Goal: Task Accomplishment & Management: Complete application form

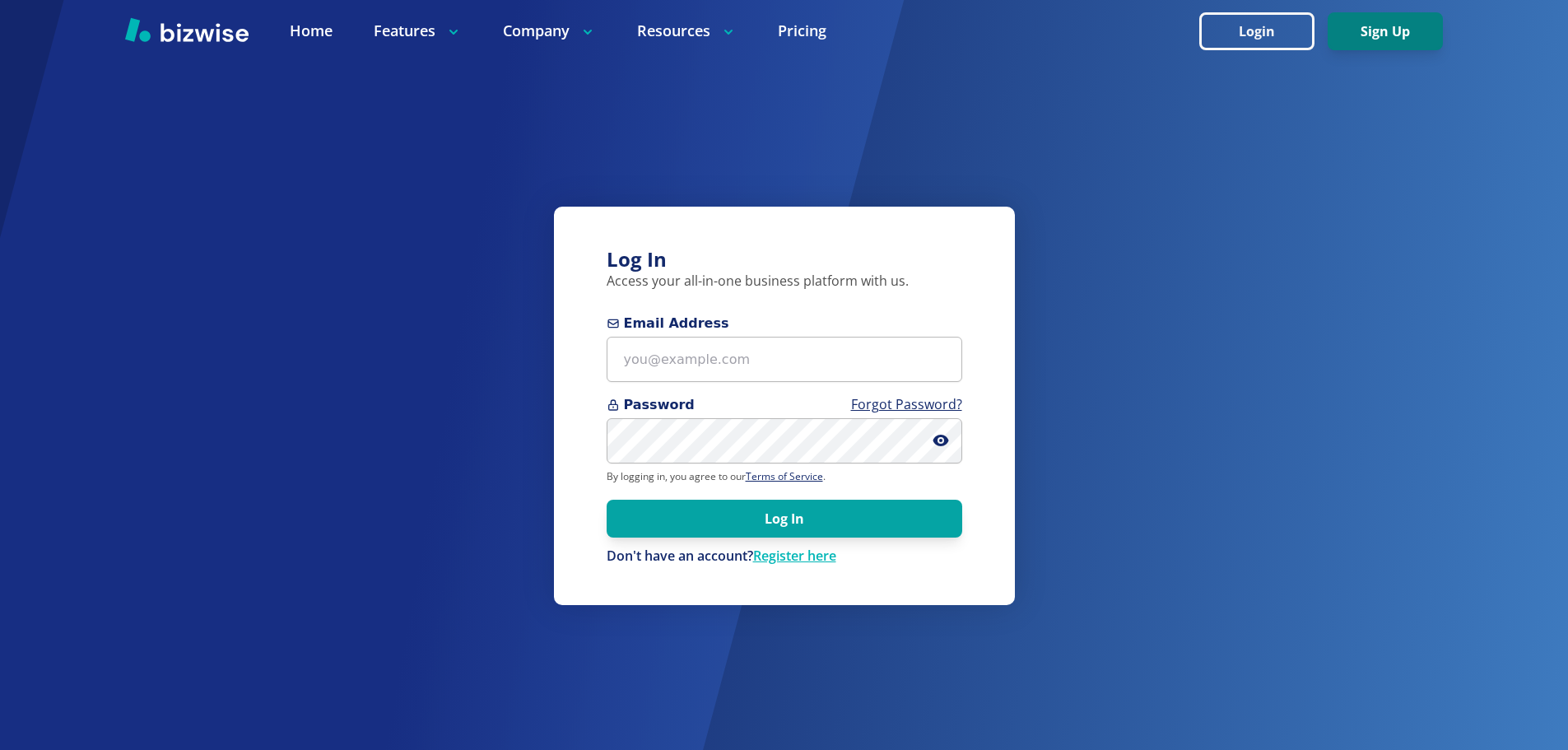
click at [1425, 42] on button "Sign Up" at bounding box center [1385, 31] width 115 height 38
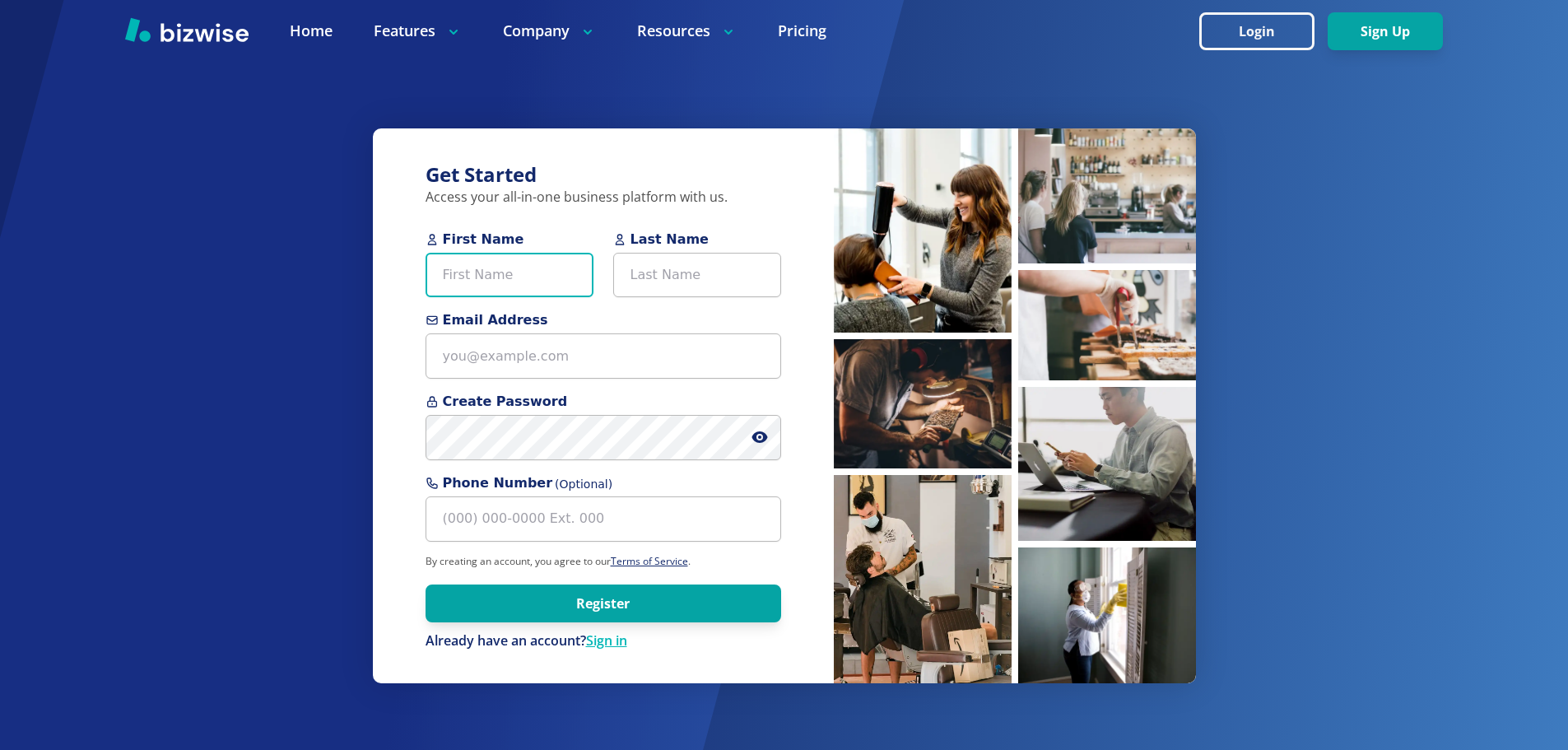
click at [548, 292] on input "First Name" at bounding box center [509, 275] width 168 height 45
type input "joph"
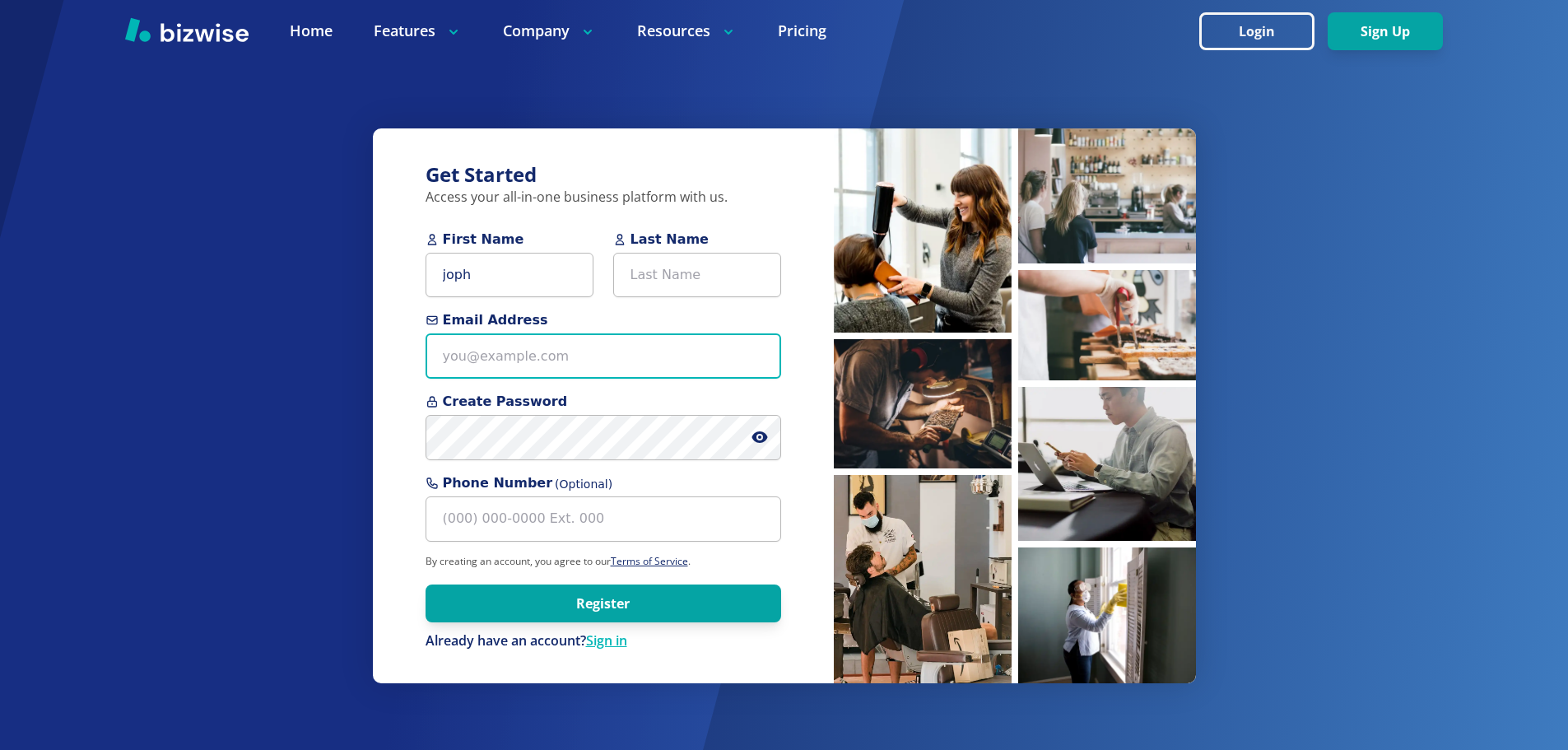
click at [542, 352] on input "Email Address" at bounding box center [603, 356] width 356 height 45
type input "[EMAIL_ADDRESS][DOMAIN_NAME]"
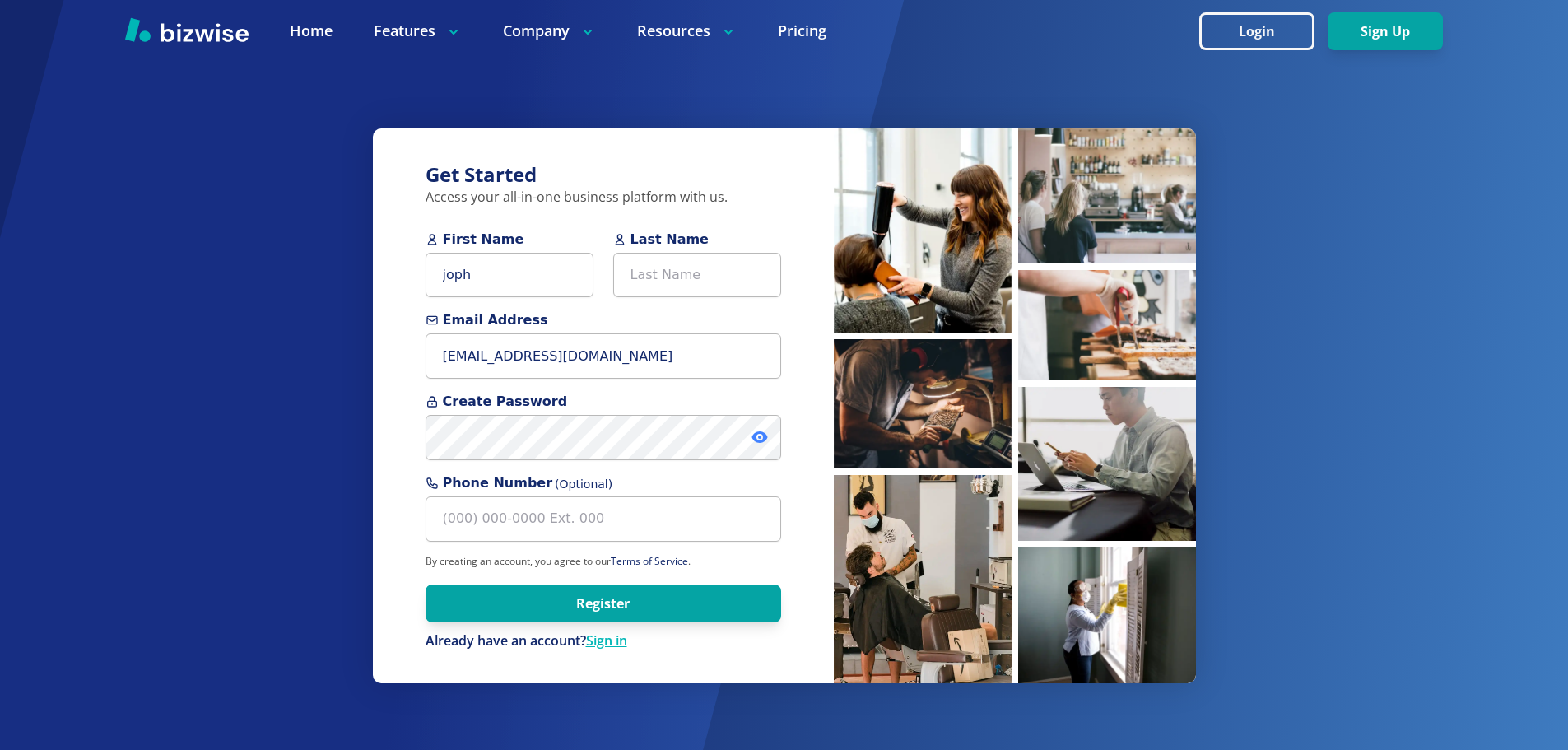
click at [757, 439] on icon at bounding box center [760, 437] width 16 height 11
click at [640, 540] on input "Phone Number (Optional)" at bounding box center [603, 519] width 356 height 45
click at [661, 291] on input "Last Name" at bounding box center [697, 275] width 168 height 45
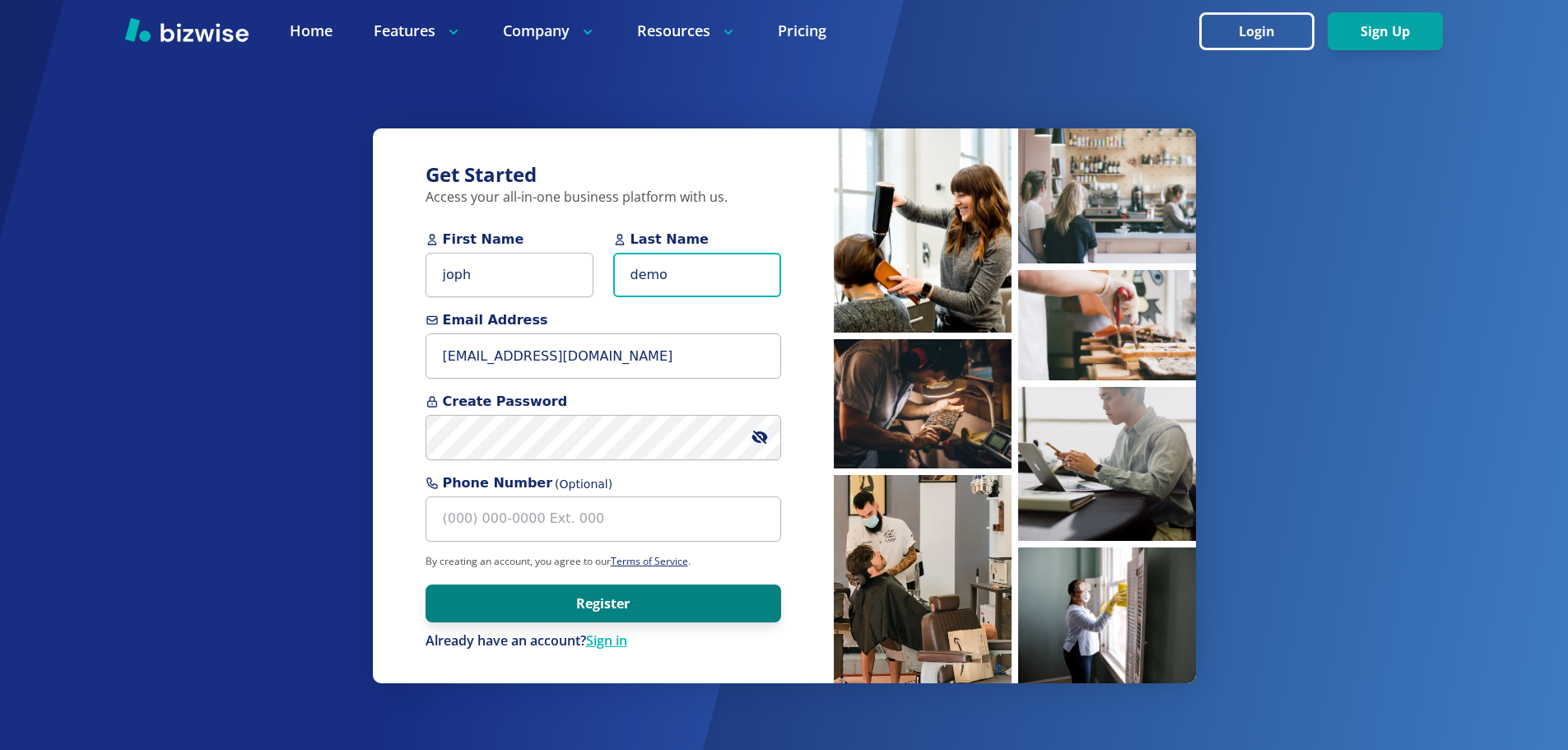
type input "demo"
click at [653, 596] on button "Register" at bounding box center [603, 604] width 356 height 38
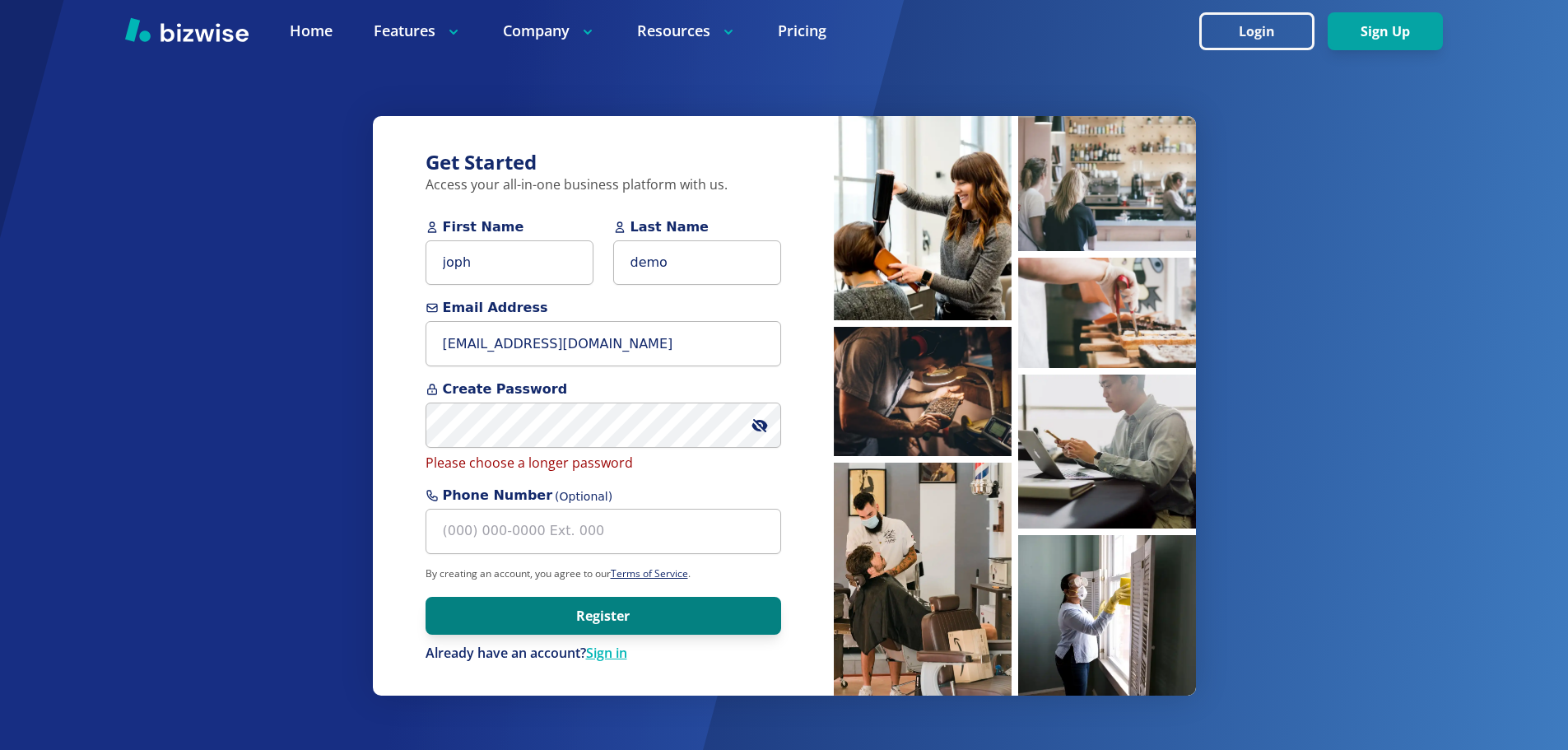
click at [626, 620] on button "Register" at bounding box center [603, 616] width 356 height 38
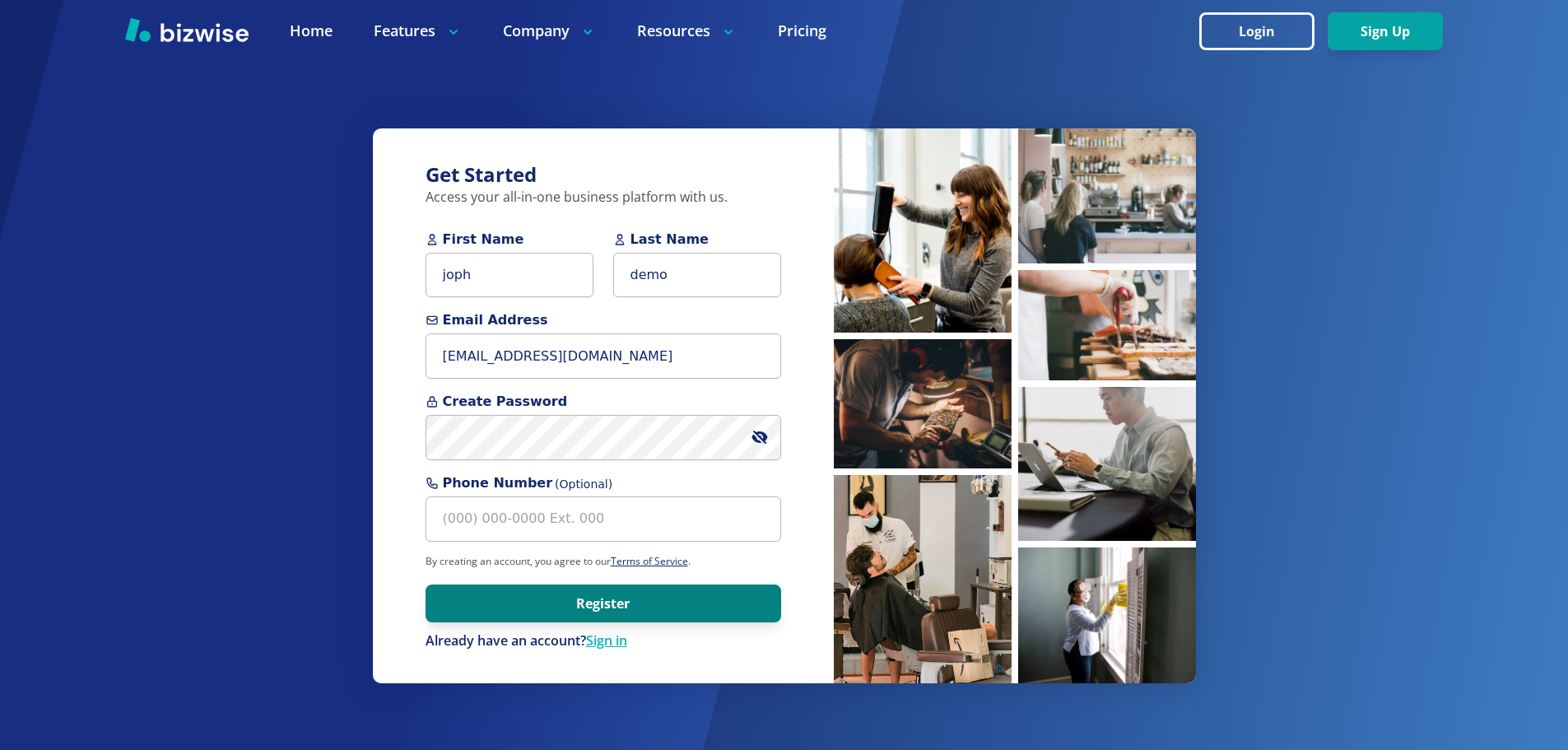
click at [594, 595] on button "Register" at bounding box center [603, 604] width 356 height 38
